Goal: Download file/media

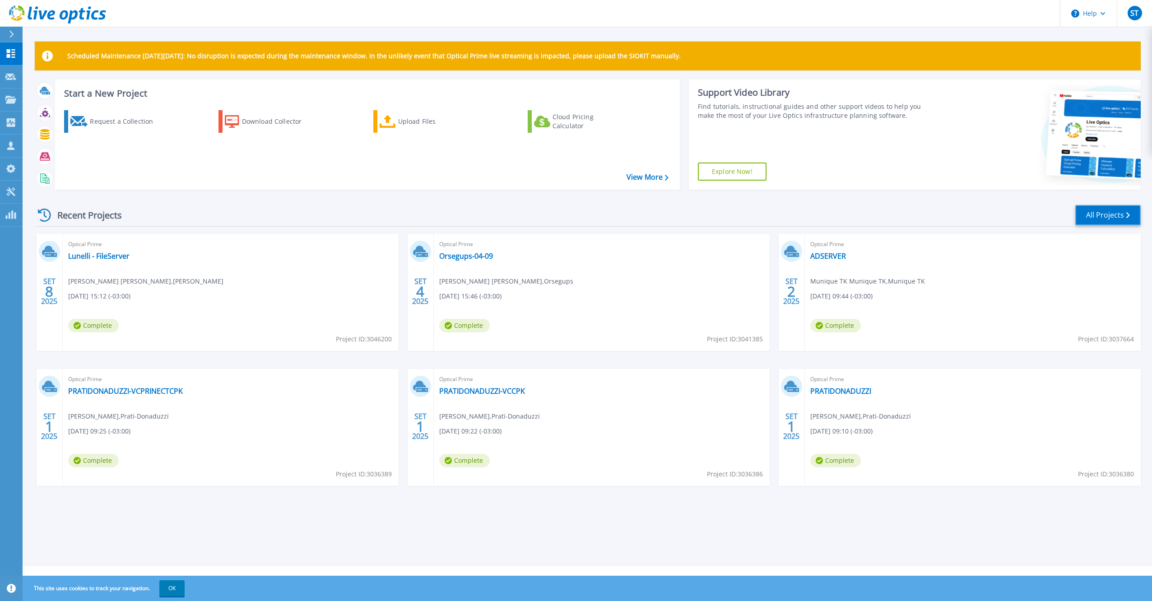
click at [1096, 221] on link "All Projects" at bounding box center [1108, 215] width 65 height 20
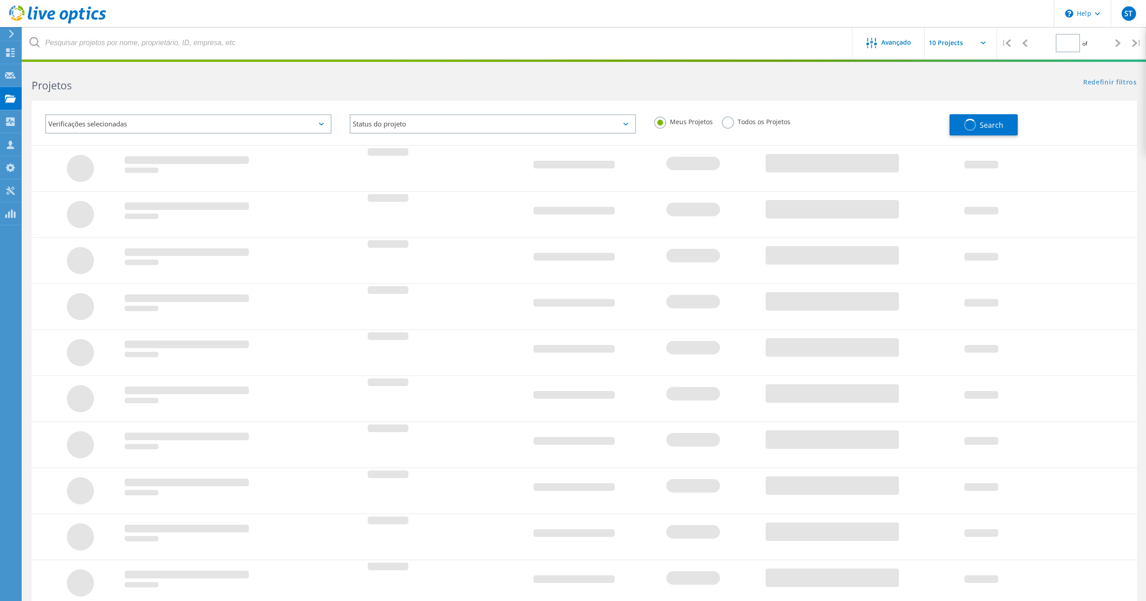
type input "1"
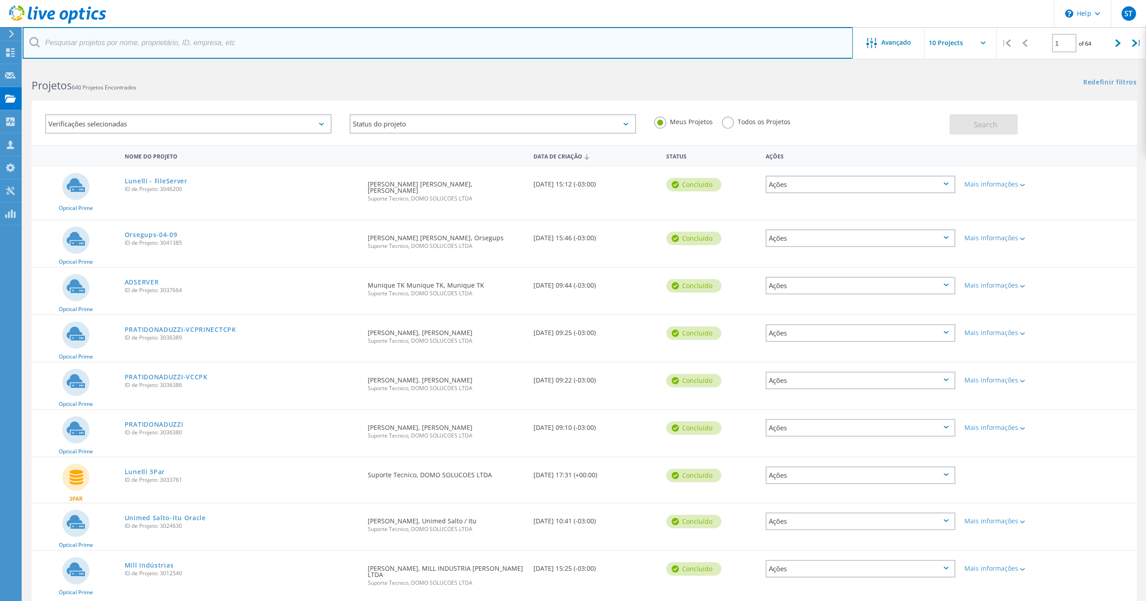
click at [174, 47] on input "text" at bounding box center [438, 43] width 830 height 32
type input "unimed"
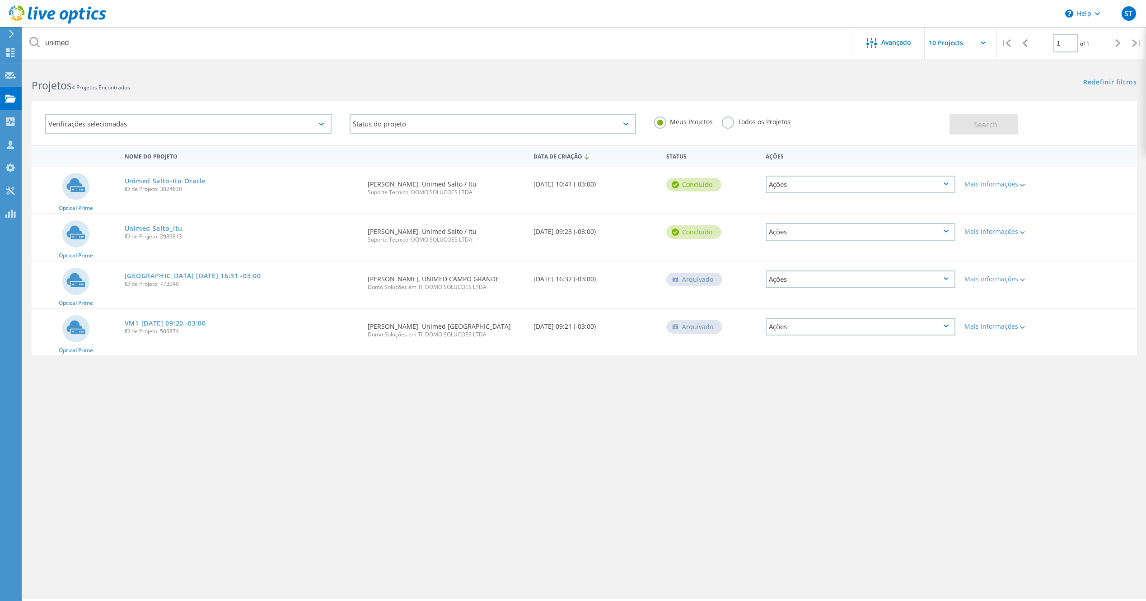
click at [169, 183] on link "Unimed Salto-Itu Oracle" at bounding box center [165, 181] width 81 height 6
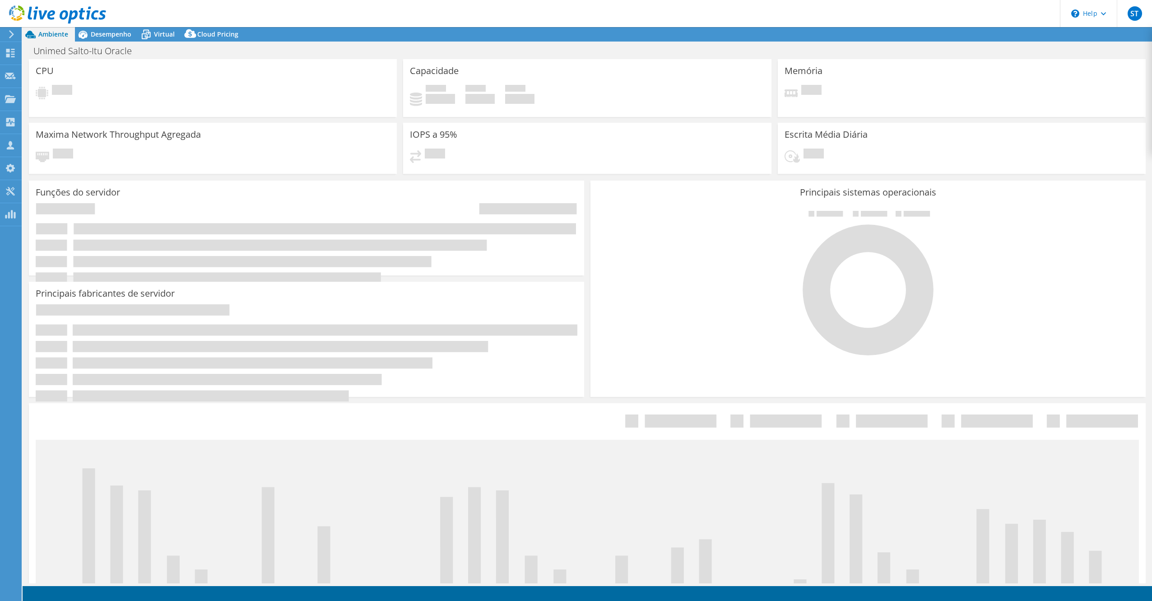
select select "USD"
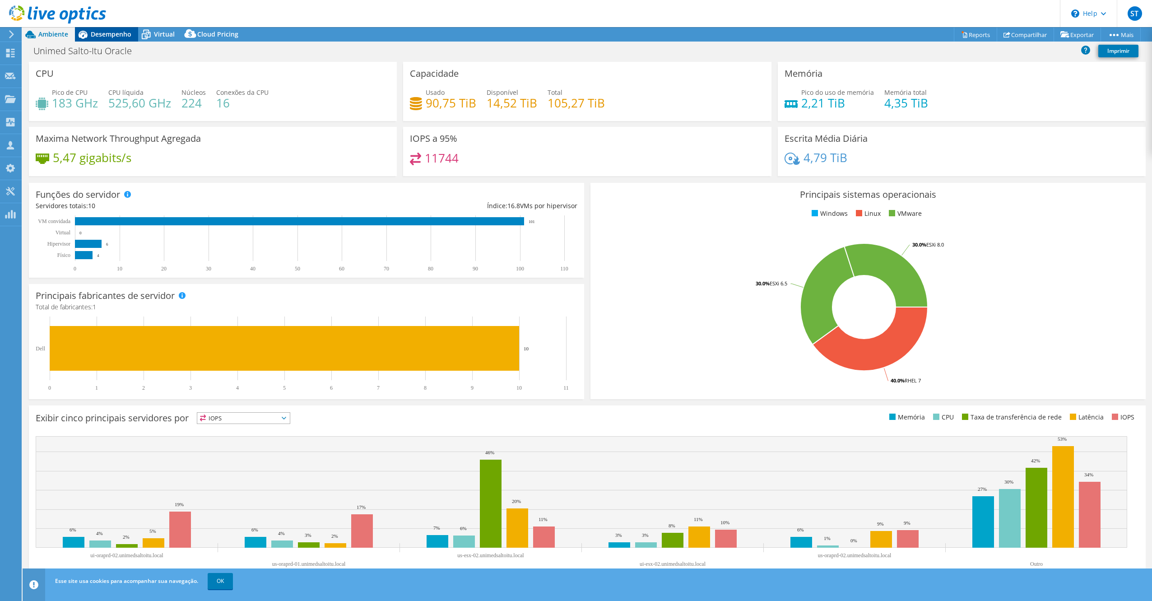
click at [102, 34] on span "Desempenho" at bounding box center [111, 34] width 41 height 9
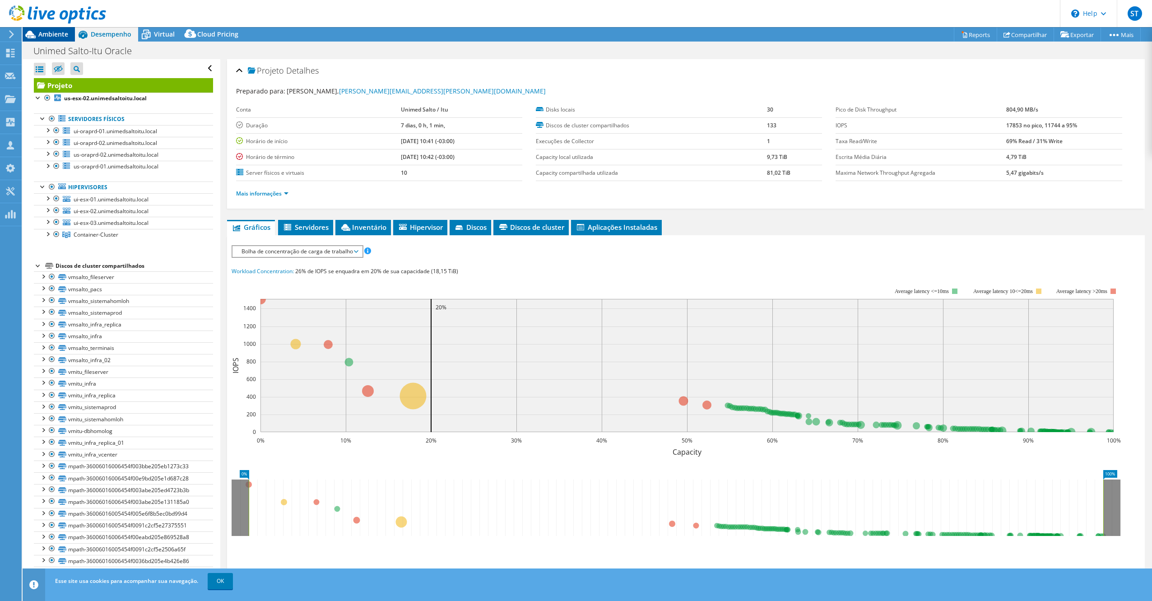
click at [58, 35] on span "Ambiente" at bounding box center [53, 34] width 30 height 9
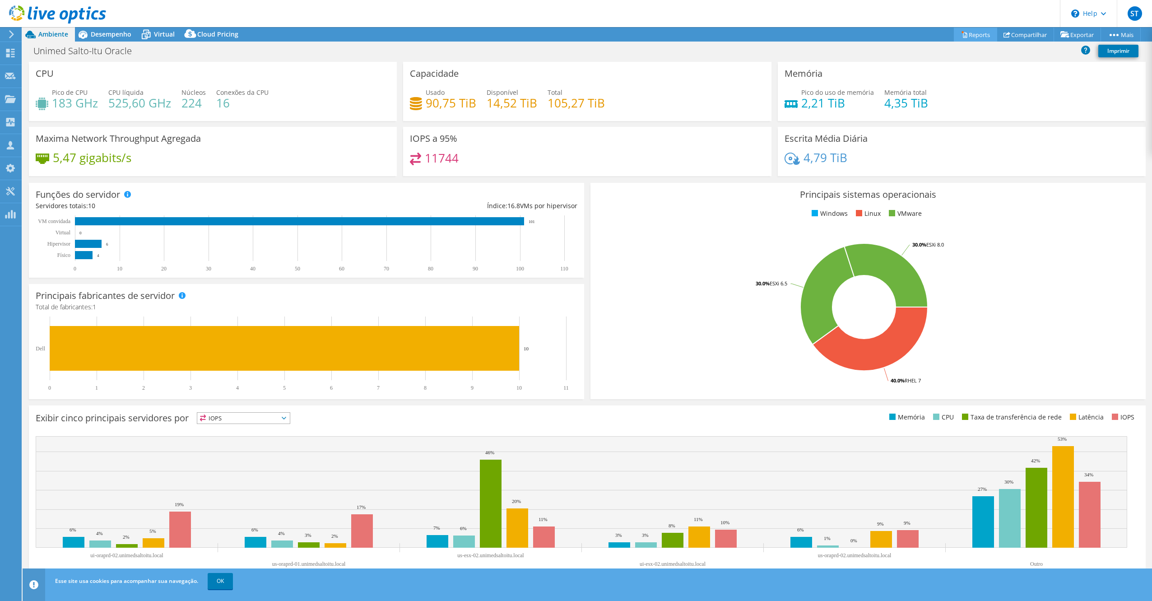
click at [975, 39] on link "Reports" at bounding box center [975, 35] width 43 height 14
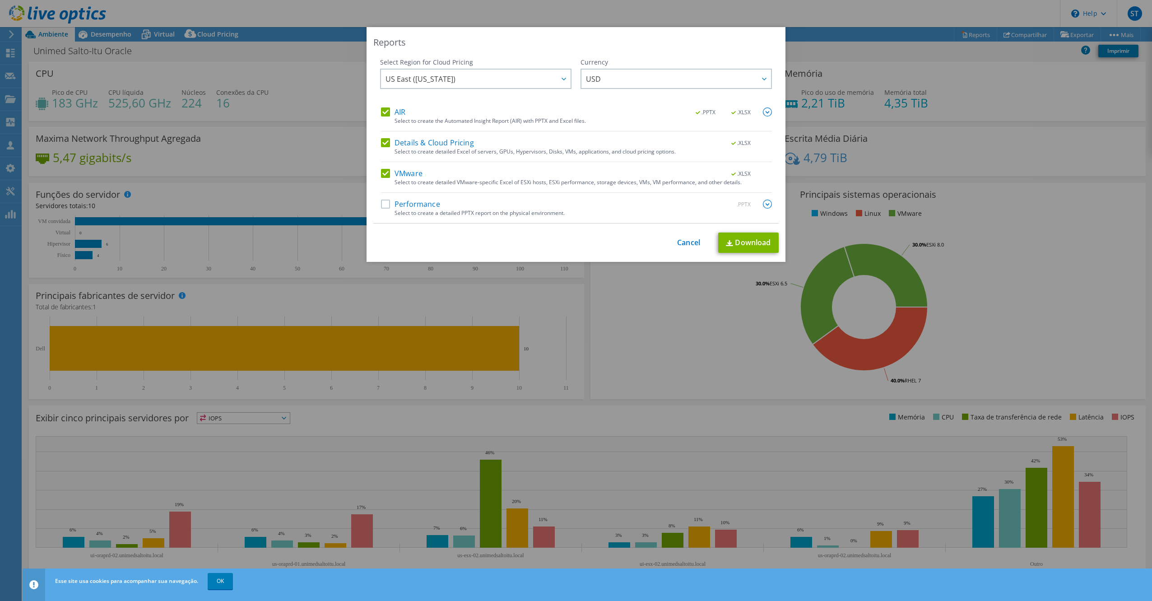
click at [411, 145] on label "Details & Cloud Pricing" at bounding box center [427, 142] width 93 height 9
click at [0, 0] on input "Details & Cloud Pricing" at bounding box center [0, 0] width 0 height 0
click at [383, 118] on div "AIR .PPTX .XLSX Select to create the Automated Insight Report (AIR) with PPTX a…" at bounding box center [576, 119] width 391 height 24
click at [385, 115] on label "AIR" at bounding box center [393, 111] width 24 height 9
click at [0, 0] on input "AIR" at bounding box center [0, 0] width 0 height 0
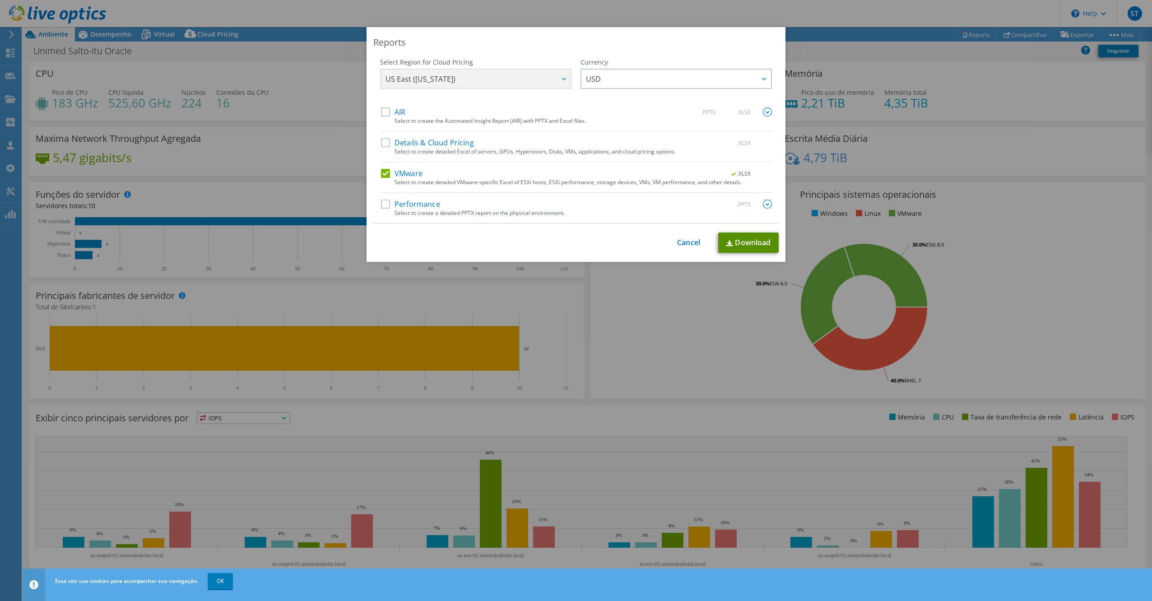
click at [752, 243] on link "Download" at bounding box center [748, 243] width 61 height 20
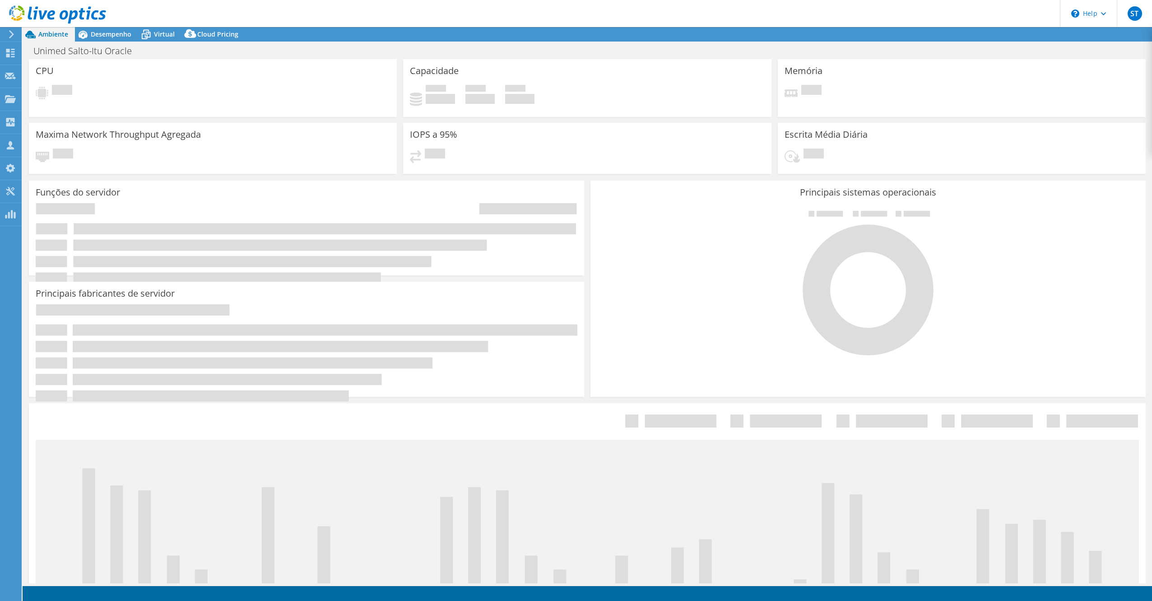
select select "USD"
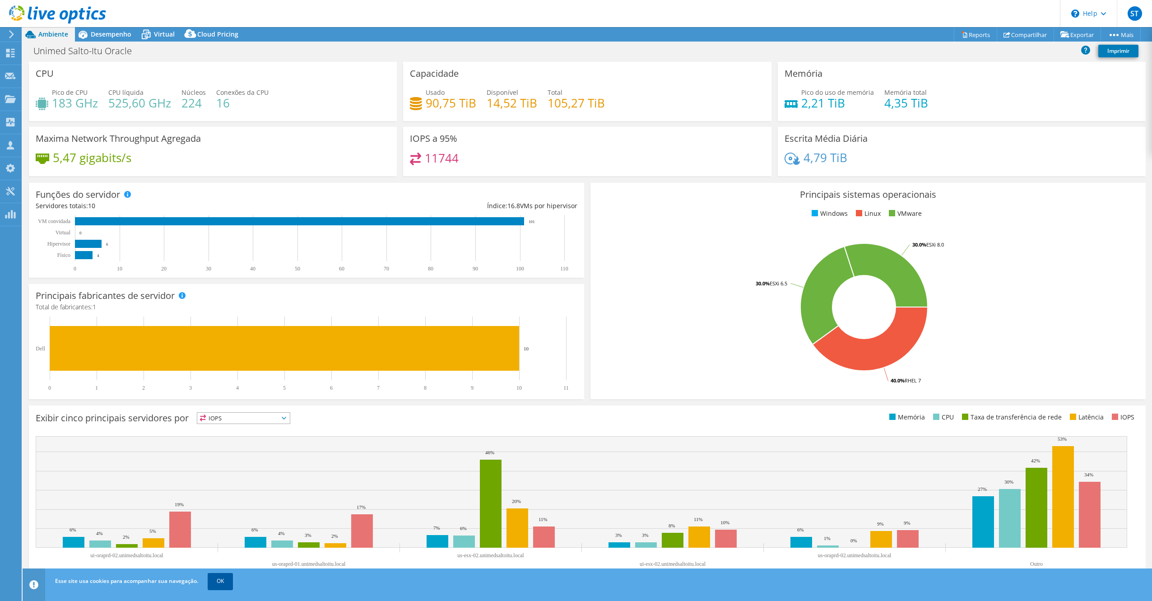
click at [233, 582] on link "OK" at bounding box center [220, 581] width 25 height 16
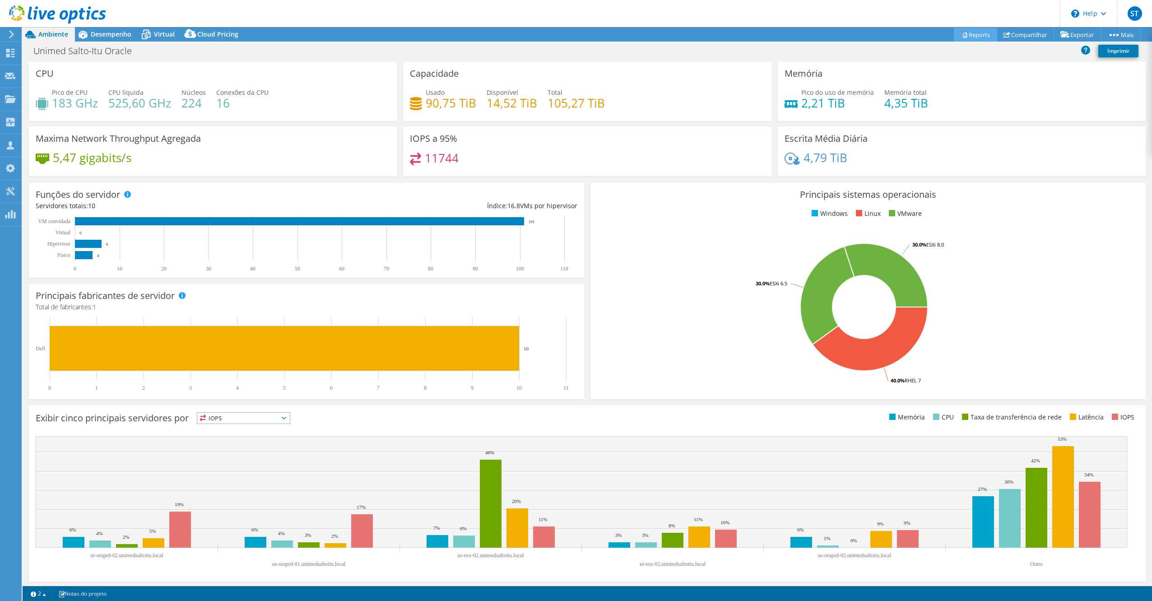
click at [987, 34] on link "Reports" at bounding box center [975, 35] width 43 height 14
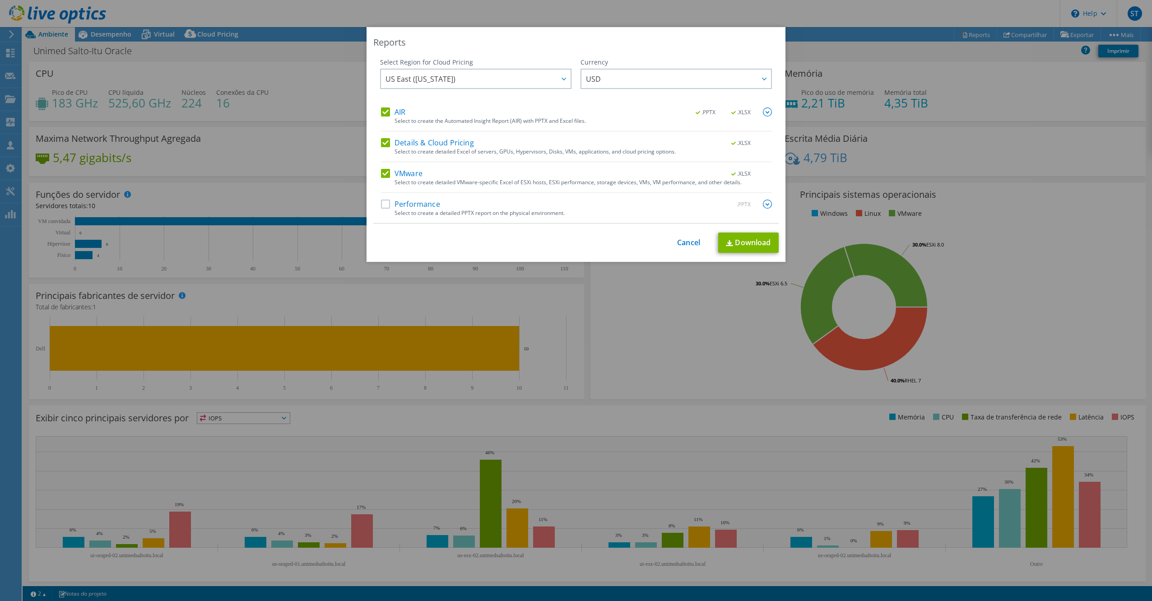
click at [421, 146] on label "Details & Cloud Pricing" at bounding box center [427, 142] width 93 height 9
click at [0, 0] on input "Details & Cloud Pricing" at bounding box center [0, 0] width 0 height 0
click at [381, 110] on label "AIR" at bounding box center [393, 111] width 24 height 9
click at [0, 0] on input "AIR" at bounding box center [0, 0] width 0 height 0
click at [697, 86] on span "USD" at bounding box center [678, 79] width 185 height 19
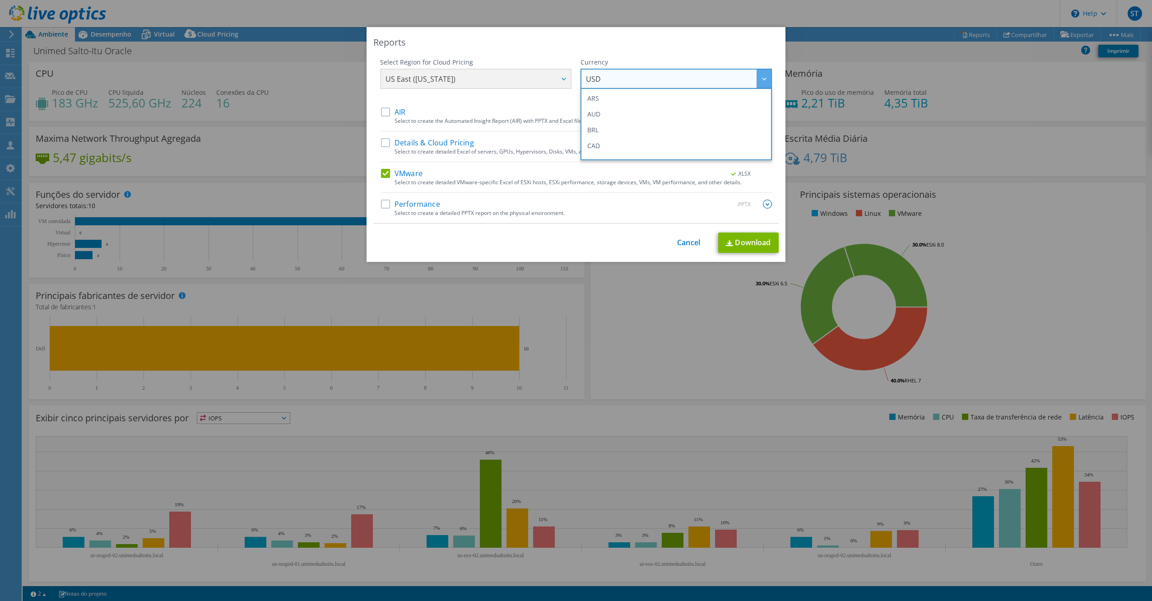
click at [518, 103] on div "Select Region for Cloud Pricing Asia Pacific (Hong Kong) Asia Pacific (Mumbai) …" at bounding box center [475, 83] width 191 height 50
click at [616, 83] on span "USD" at bounding box center [678, 79] width 185 height 19
click at [612, 132] on li "BRL" at bounding box center [676, 130] width 187 height 16
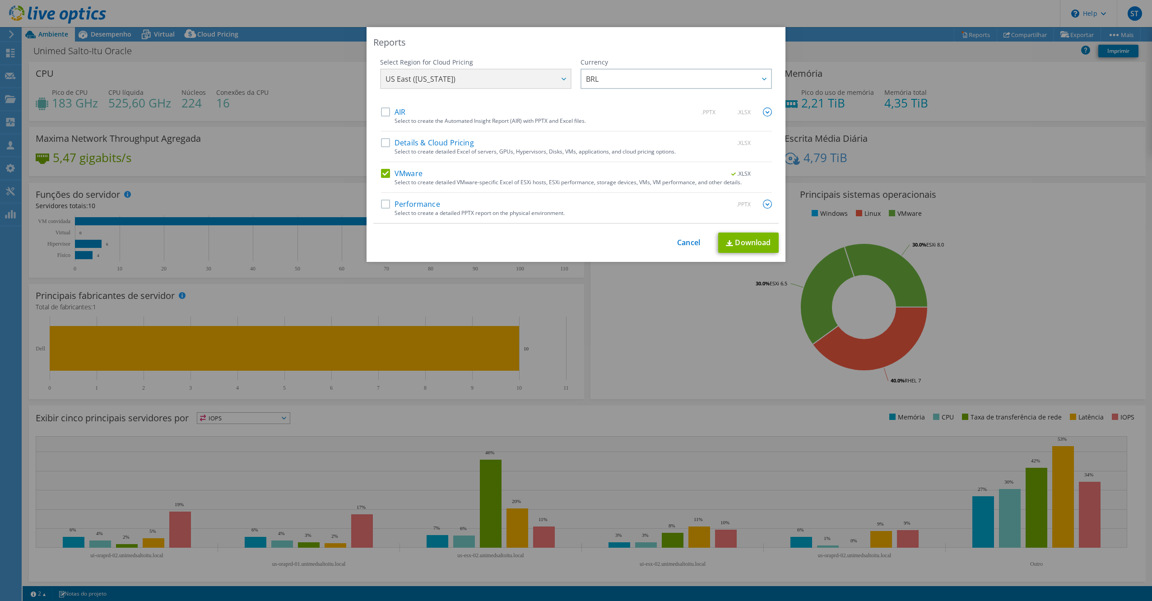
click at [729, 181] on div "Select to create detailed VMware-specific Excel of ESXi hosts, ESXi performance…" at bounding box center [584, 182] width 378 height 6
click at [731, 176] on span ".XLSX" at bounding box center [742, 174] width 34 height 6
click at [749, 247] on link "Download" at bounding box center [748, 243] width 61 height 20
click at [678, 238] on link "Cancel" at bounding box center [688, 242] width 23 height 9
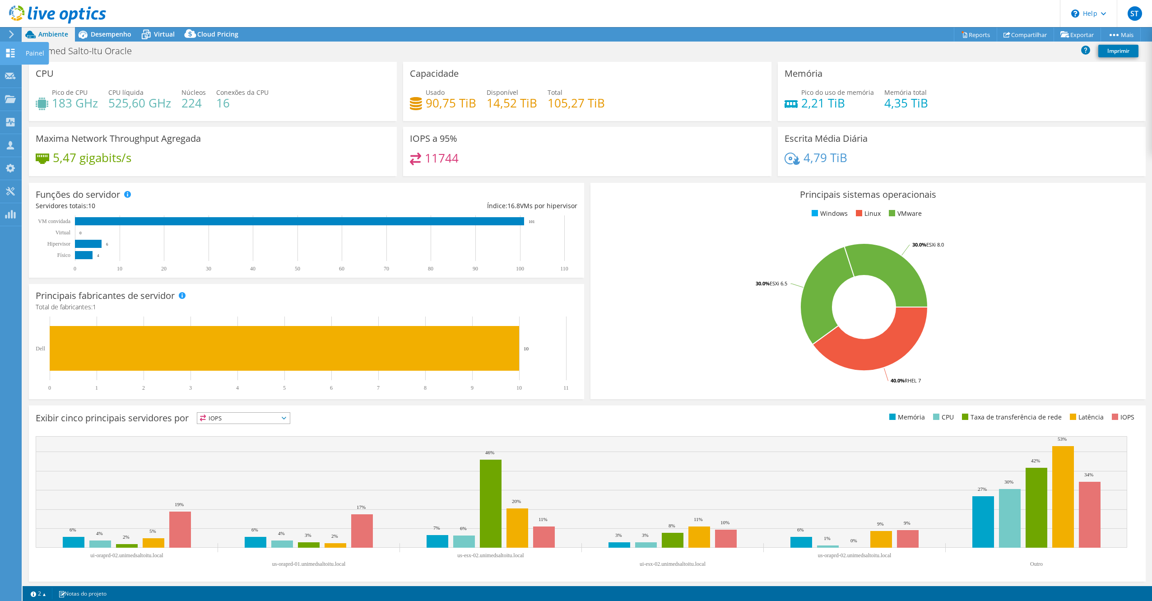
click at [11, 52] on icon at bounding box center [10, 53] width 11 height 9
